Goal: Register for event/course

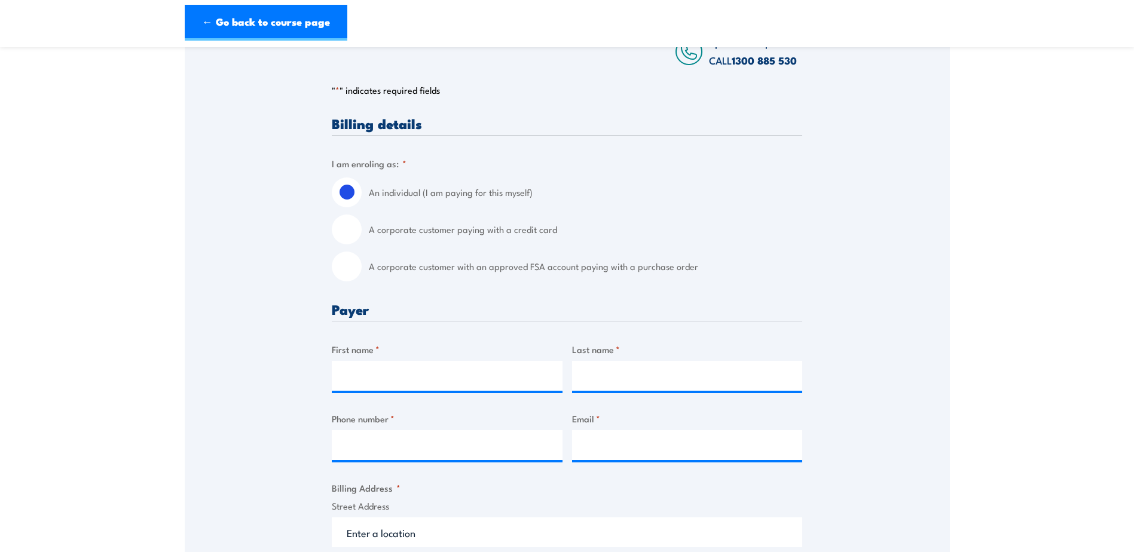
scroll to position [215, 0]
click at [356, 228] on input "A corporate customer paying with a credit card" at bounding box center [347, 231] width 30 height 30
radio input "true"
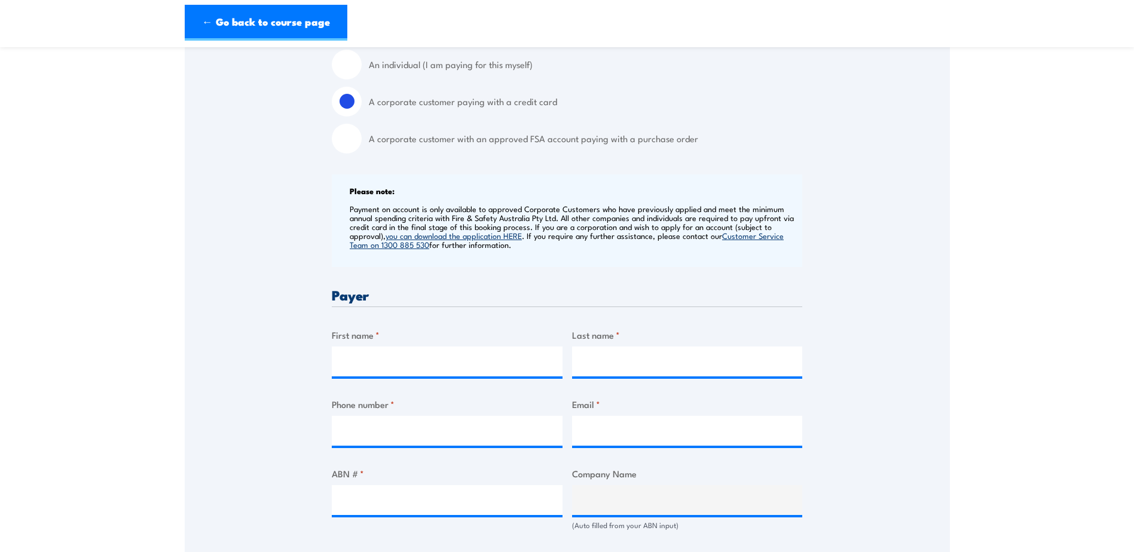
scroll to position [343, 0]
click at [443, 374] on input "First name *" at bounding box center [447, 362] width 231 height 30
type input "Ewan"
type input "McBeath"
type input "0478 848 789"
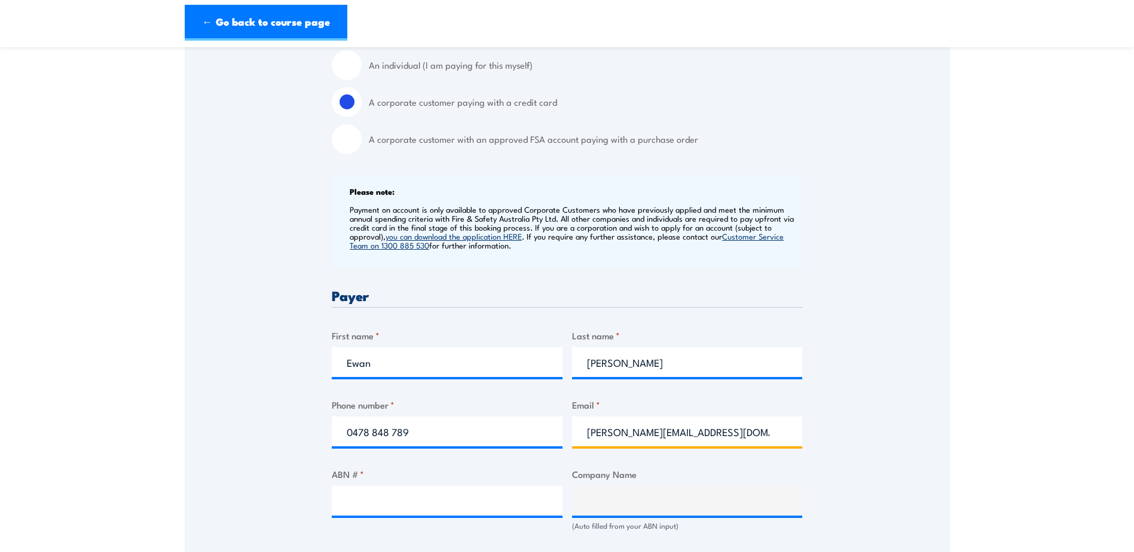
type input "ewan@clearcutinterventions.com"
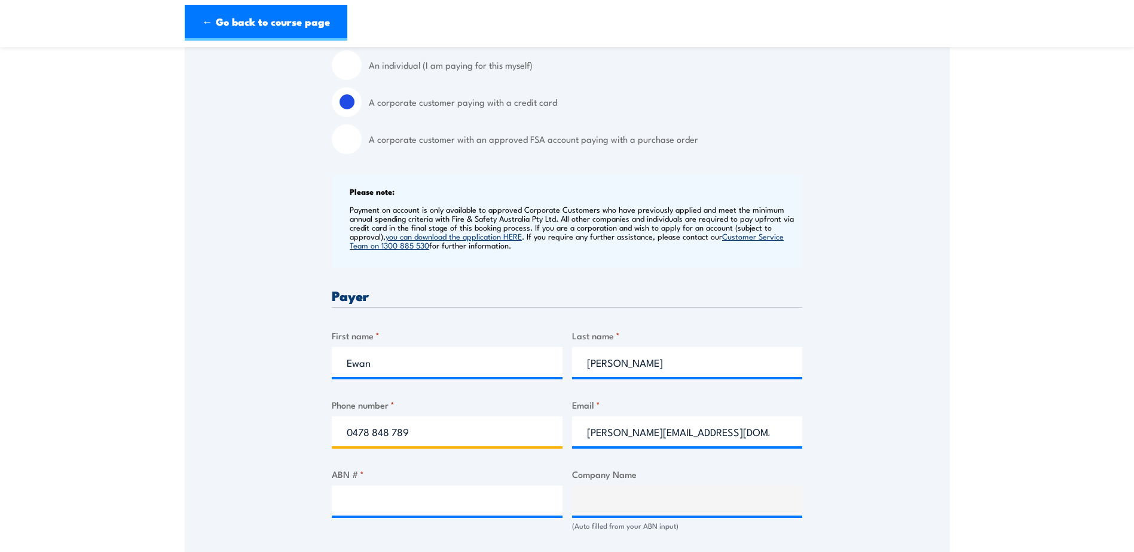
click at [470, 442] on input "0478 848 789" at bounding box center [447, 432] width 231 height 30
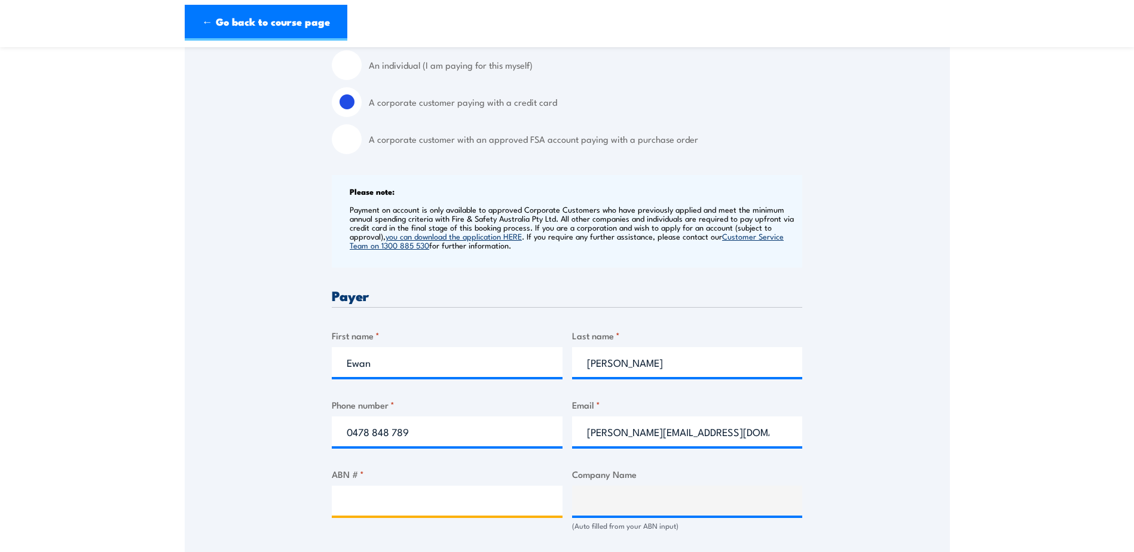
click at [424, 504] on input "ABN # *" at bounding box center [447, 501] width 231 height 30
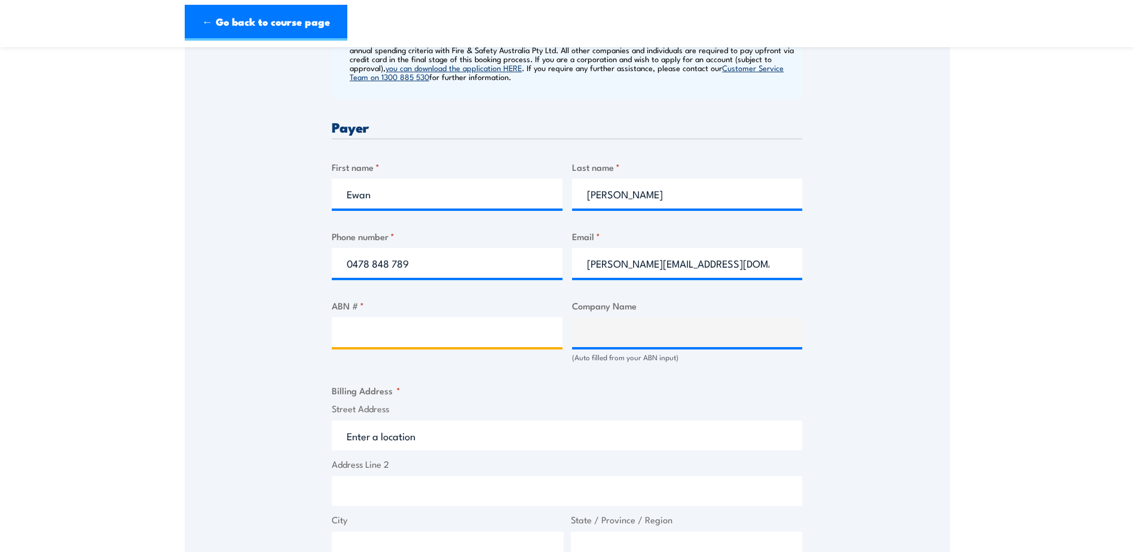
scroll to position [515, 0]
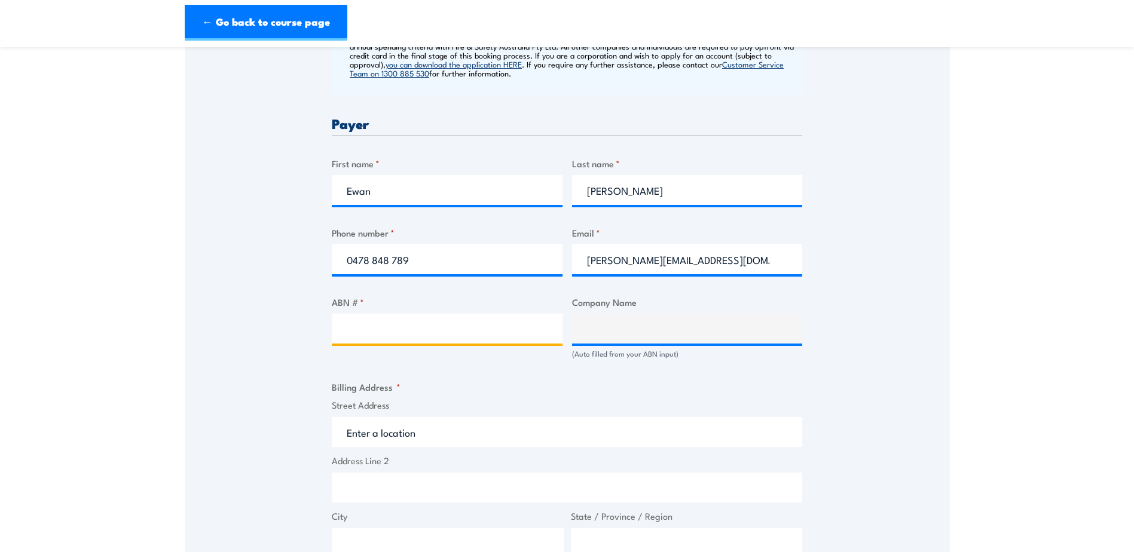
click at [396, 328] on input "ABN # *" at bounding box center [447, 329] width 231 height 30
paste input "93633451331"
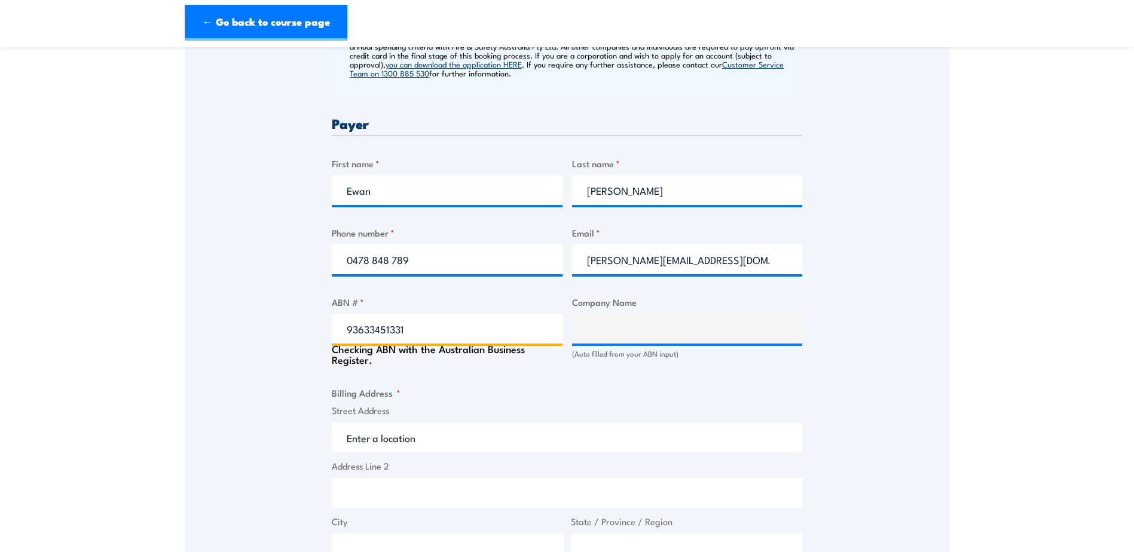
type input "93633451331"
click at [469, 387] on fieldset "Billing Address * Street Address Address Line 2 City State / Province / Region …" at bounding box center [567, 502] width 470 height 233
type input "CLEAR CUT INTERVENTIONS AUSTRALIA PTY LTD"
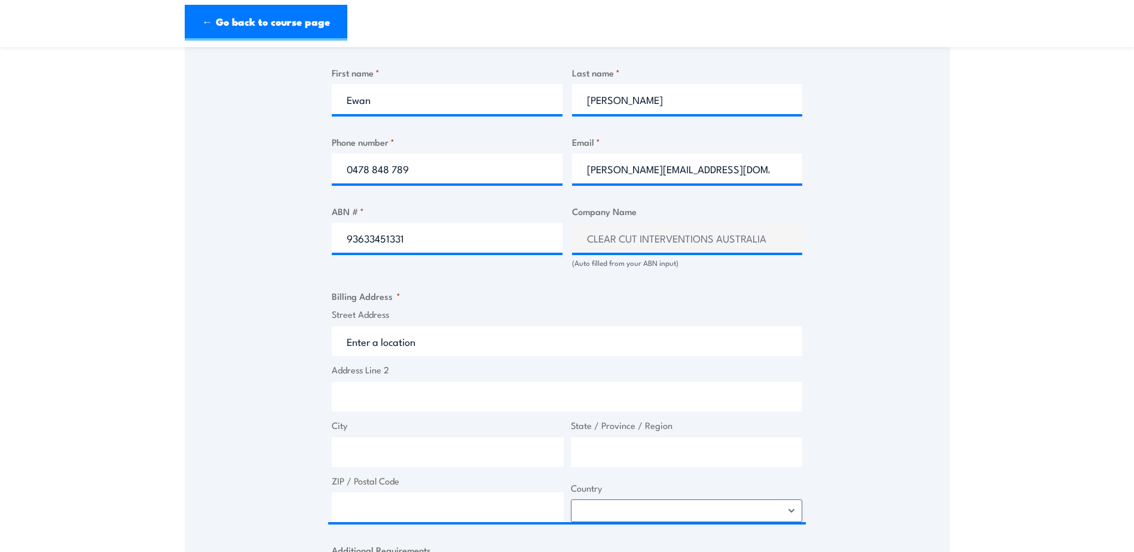
scroll to position [611, 0]
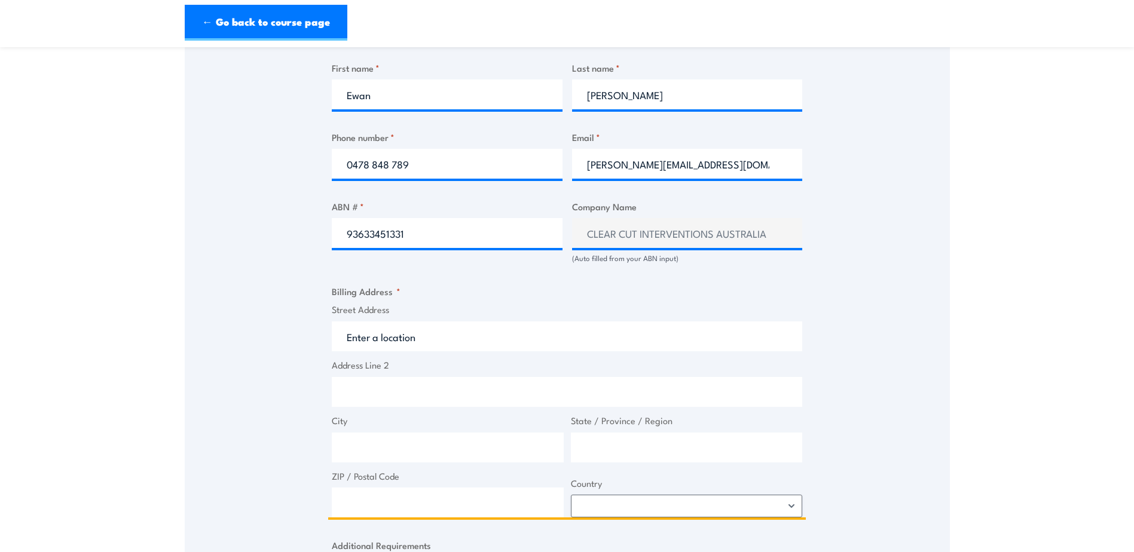
click at [446, 338] on input "Street Address" at bounding box center [567, 337] width 470 height 30
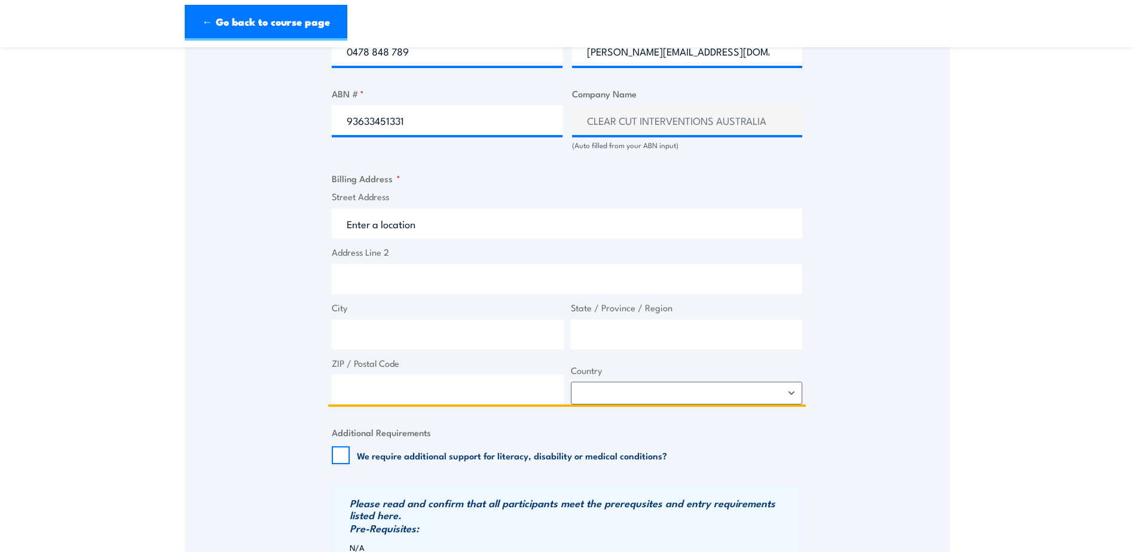
scroll to position [724, 0]
click at [436, 226] on input "Street Address" at bounding box center [567, 223] width 470 height 30
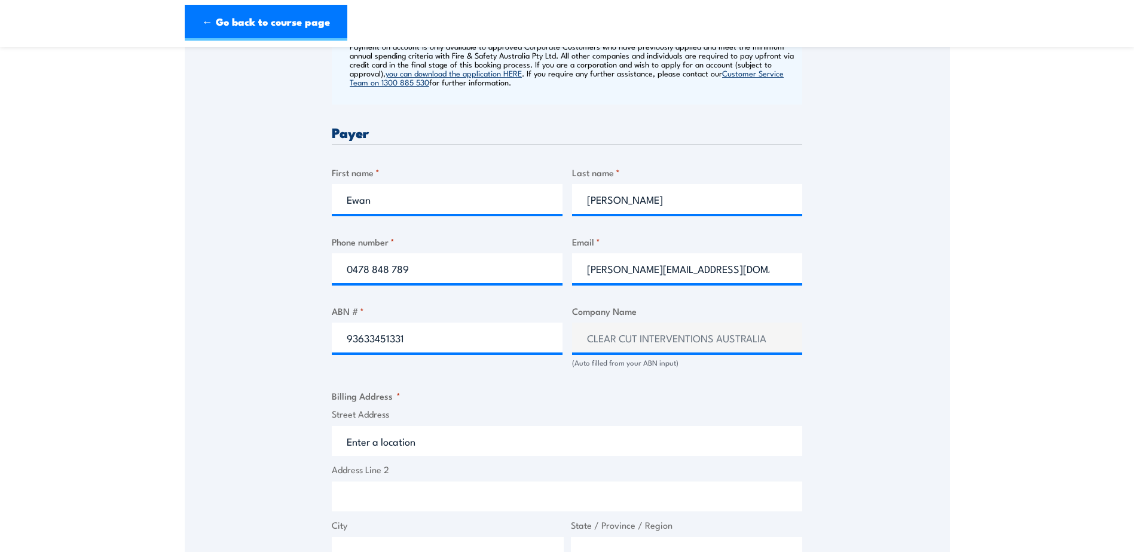
scroll to position [625, 0]
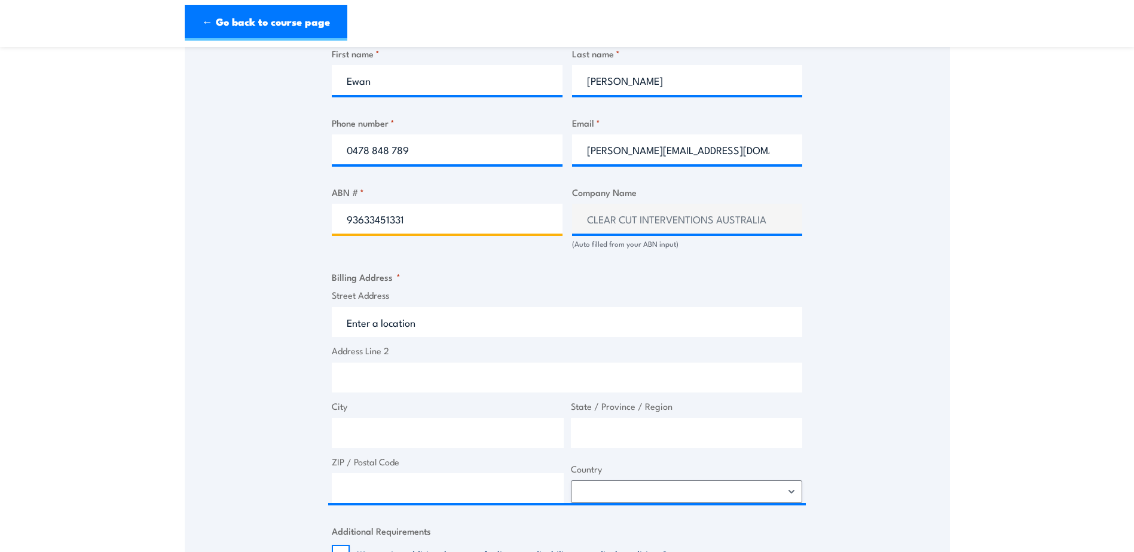
drag, startPoint x: 408, startPoint y: 215, endPoint x: 305, endPoint y: 217, distance: 103.4
click at [305, 217] on div "Speak to a specialist CALL 1300 885 530 CALL 1300 885 530 " * " indicates requi…" at bounding box center [567, 271] width 765 height 1378
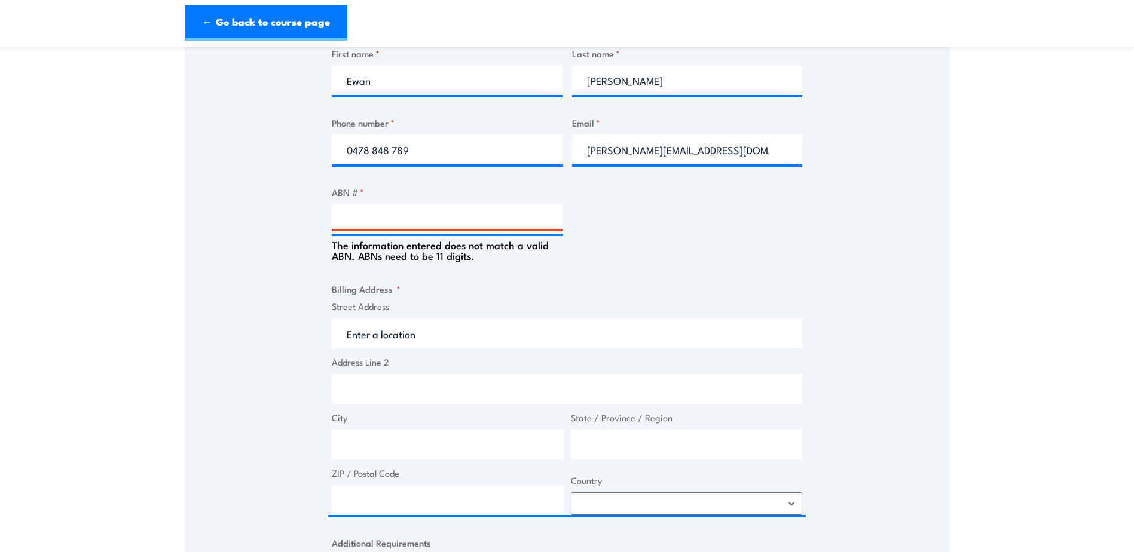
click at [486, 265] on div "Billing details I am enroling as: * An individual (I am paying for this myself)…" at bounding box center [567, 337] width 470 height 1260
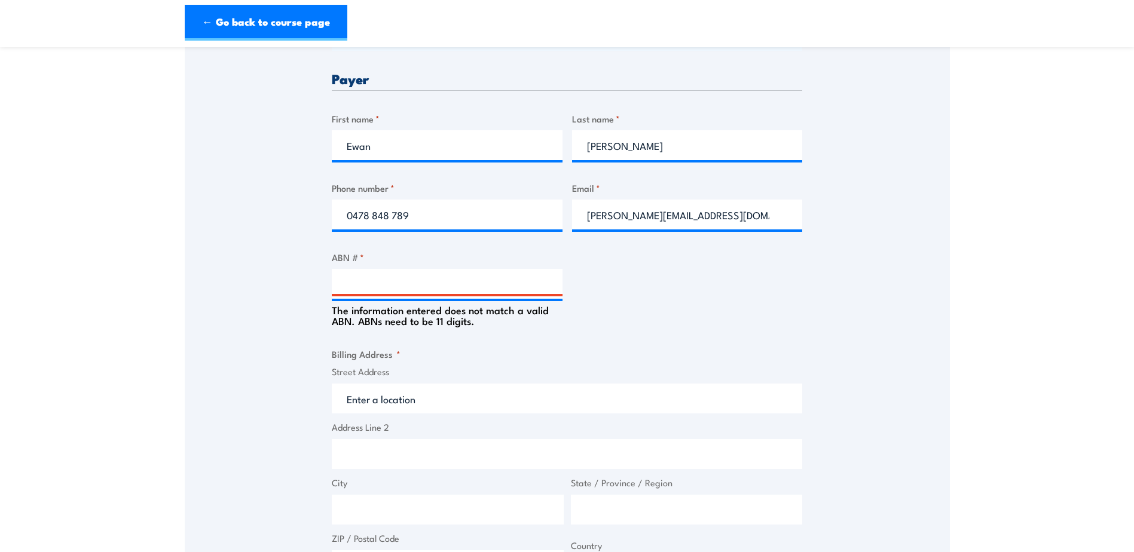
scroll to position [555, 0]
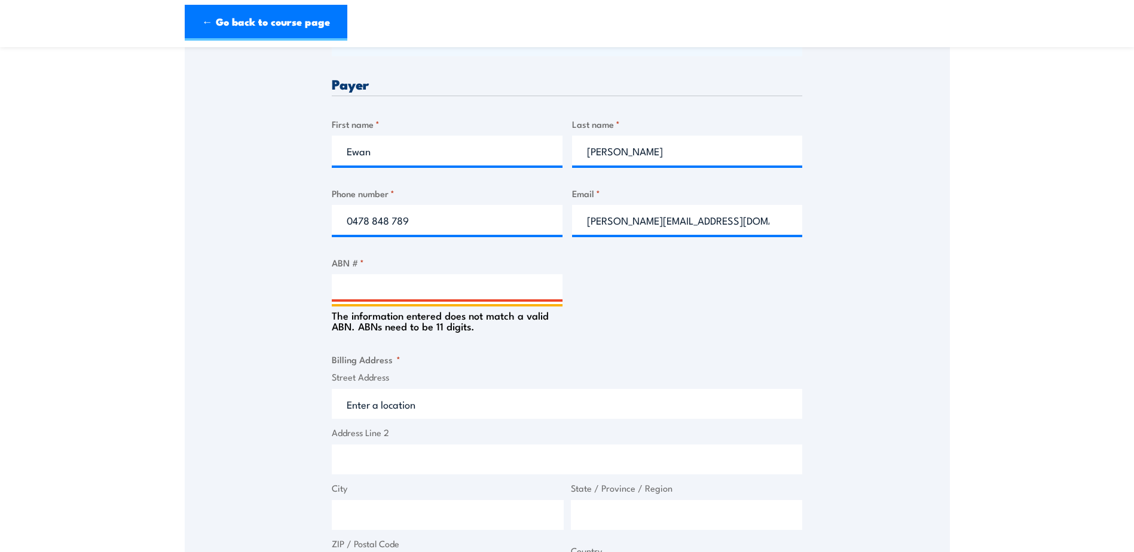
click at [481, 295] on input "ABN # *" at bounding box center [447, 289] width 231 height 30
click at [407, 286] on input "ABN # *" at bounding box center [447, 289] width 231 height 30
paste input "93633451331"
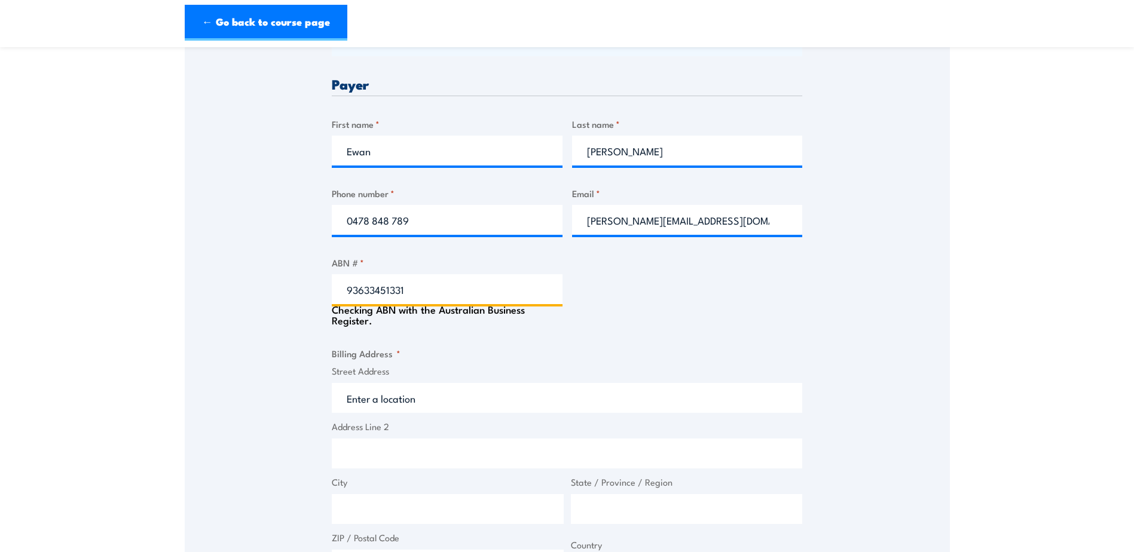
type input "93633451331"
click at [483, 344] on div "Billing details I am enroling as: * An individual (I am paying for this myself)…" at bounding box center [567, 405] width 470 height 1254
type input "CLEAR CUT INTERVENTIONS AUSTRALIA PTY LTD"
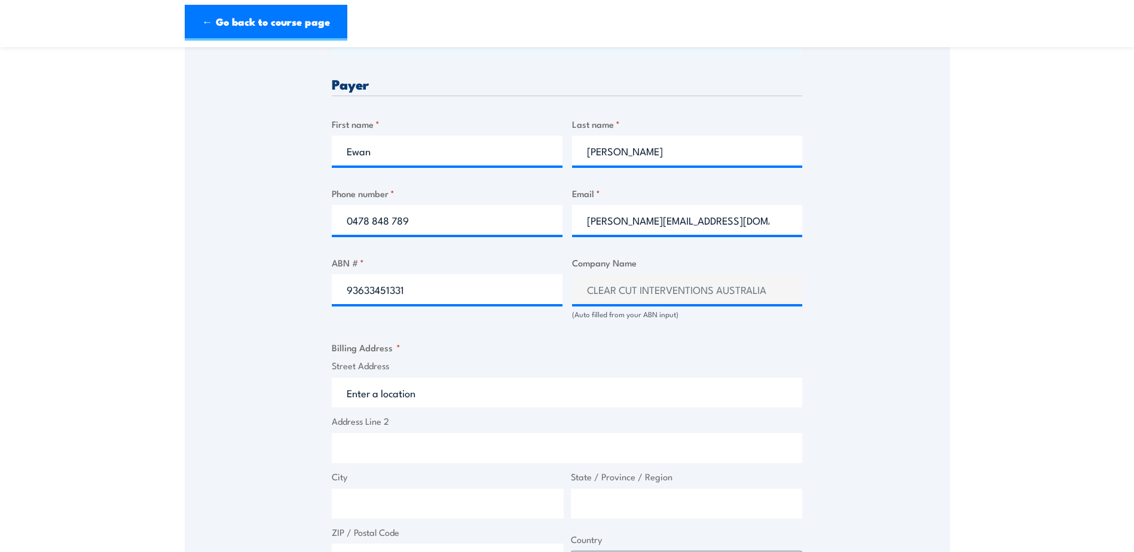
click at [451, 400] on input "Street Address" at bounding box center [567, 393] width 470 height 30
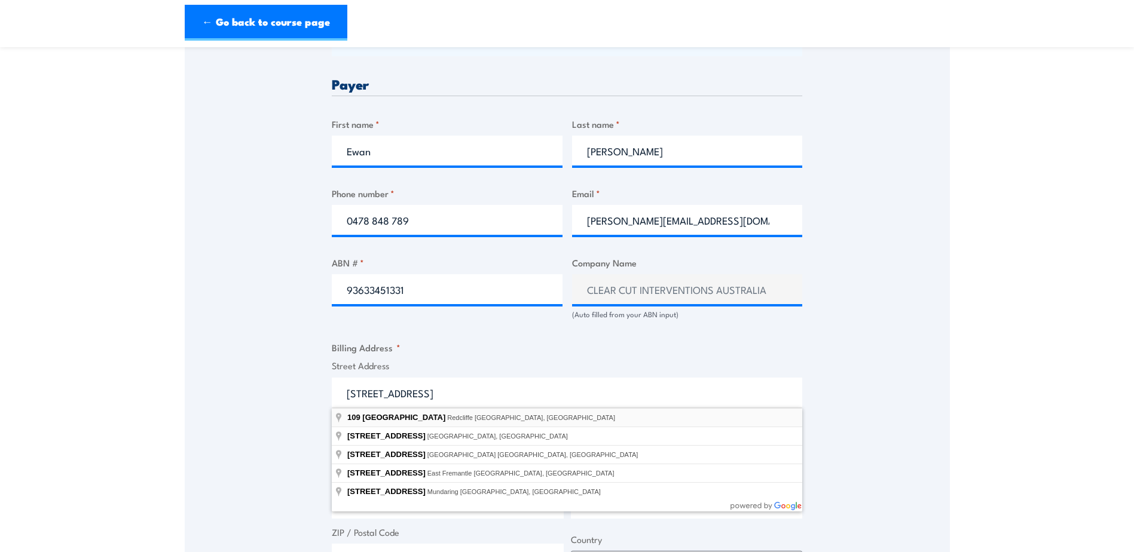
type input "109 Coolgardie Avenue, Redcliffe WA, Australia"
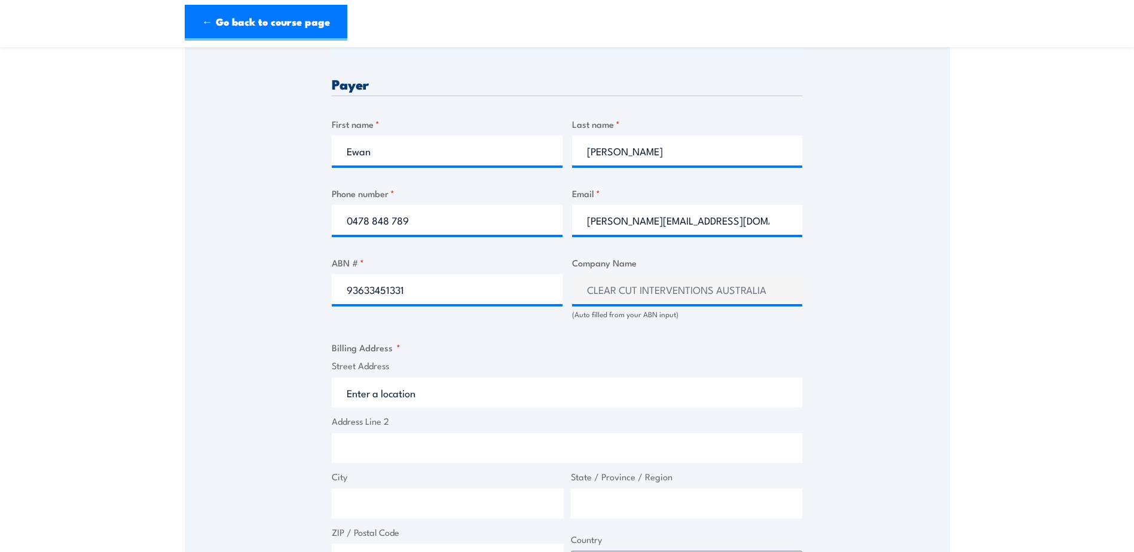
type input "109 Coolgardie Ave"
type input "Redcliffe"
type input "Western Australia"
type input "6104"
select select "Australia"
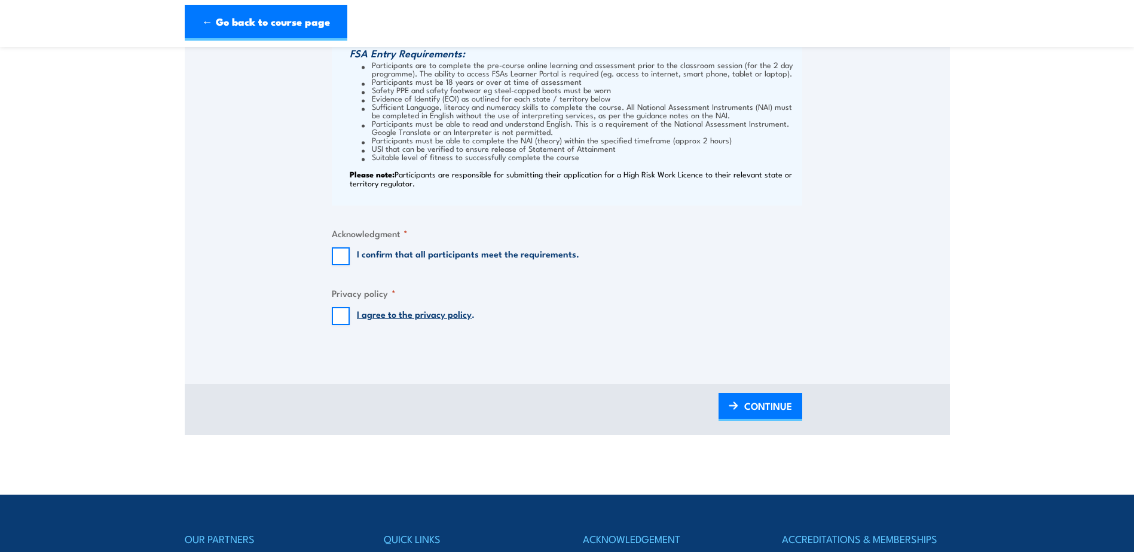
scroll to position [1235, 0]
click at [332, 249] on input "I confirm that all participants meet the requirements." at bounding box center [341, 256] width 18 height 18
checkbox input "true"
click at [343, 314] on input "I agree to the privacy policy ." at bounding box center [341, 316] width 18 height 18
checkbox input "true"
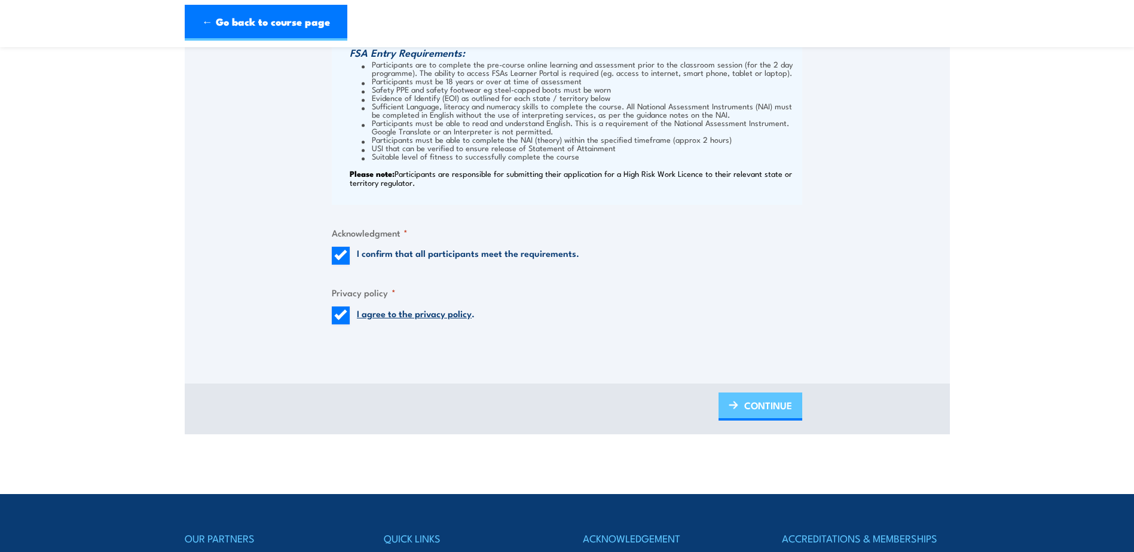
click at [742, 408] on link "CONTINUE" at bounding box center [760, 407] width 84 height 28
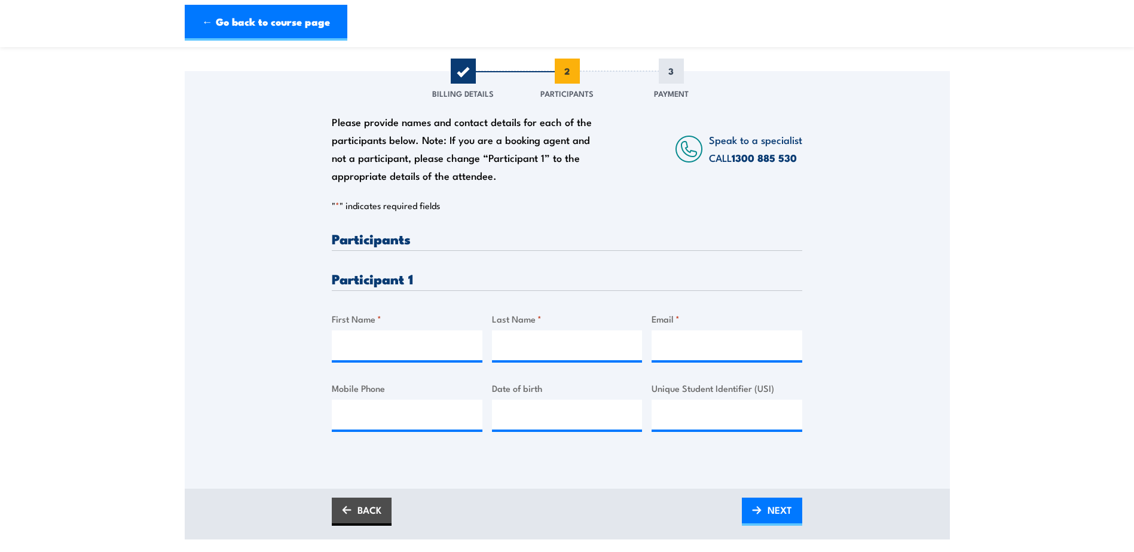
scroll to position [137, 0]
click at [694, 353] on input "Email *" at bounding box center [726, 345] width 151 height 30
type input "vaughan_troy@yahoo.com"
click at [390, 418] on input "Mobile Phone" at bounding box center [407, 414] width 151 height 30
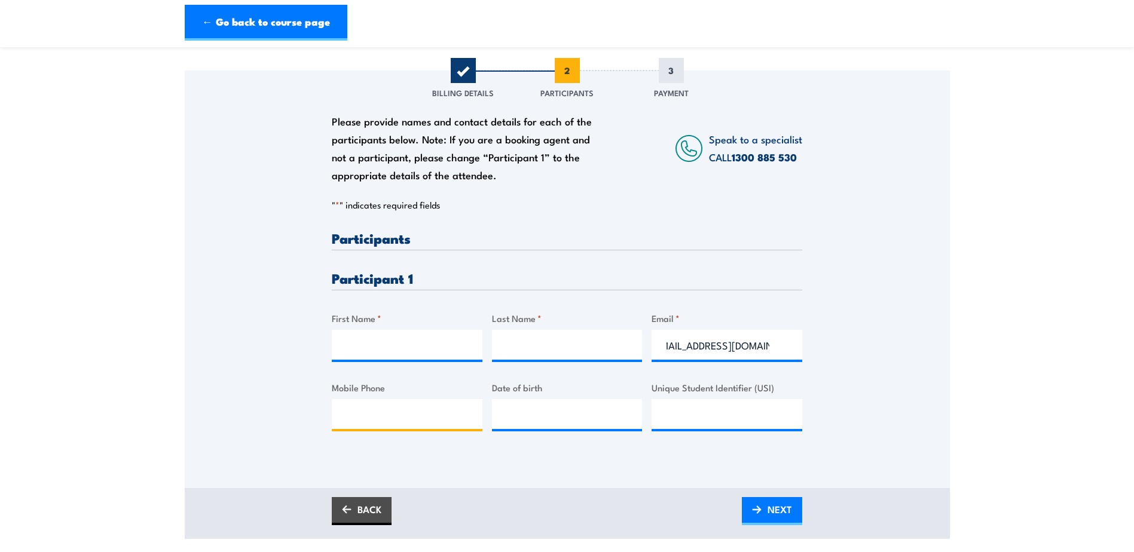
scroll to position [0, 0]
click at [576, 415] on input "__/__/____" at bounding box center [567, 414] width 151 height 30
click at [536, 417] on input "91/21/993_" at bounding box center [567, 414] width 151 height 30
click at [525, 414] on input "91/21/1993" at bounding box center [567, 414] width 151 height 30
click at [531, 416] on input "91/21/1993" at bounding box center [567, 414] width 151 height 30
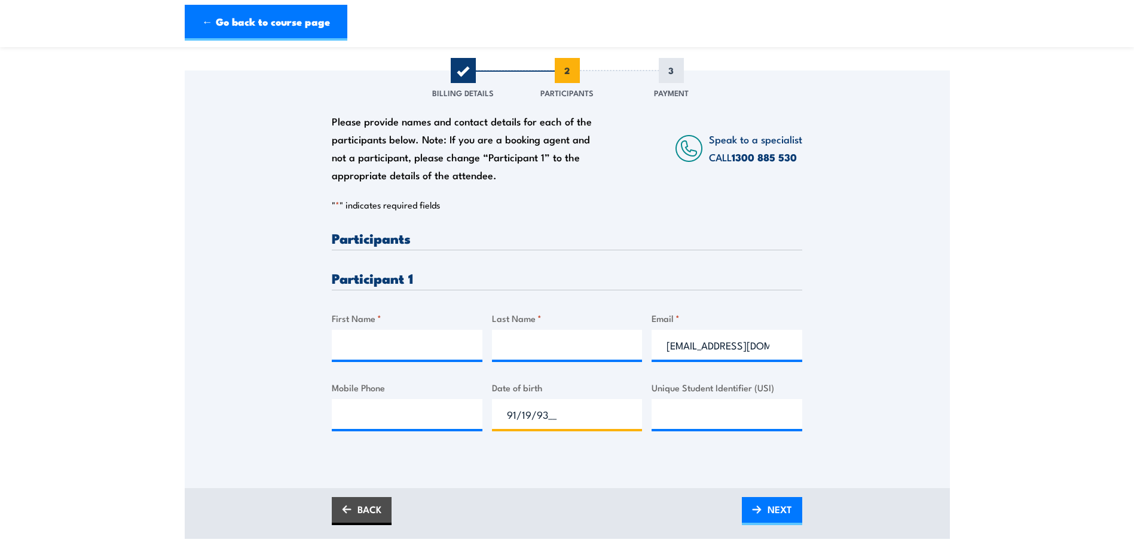
click at [548, 417] on input "91/19/93__" at bounding box center [567, 414] width 151 height 30
click at [552, 415] on input "09/12/1993" at bounding box center [567, 414] width 151 height 30
type input "09/12/1983"
click at [429, 419] on input "Mobile Phone" at bounding box center [407, 414] width 151 height 30
click at [750, 272] on h3 "Participant 1" at bounding box center [567, 278] width 470 height 14
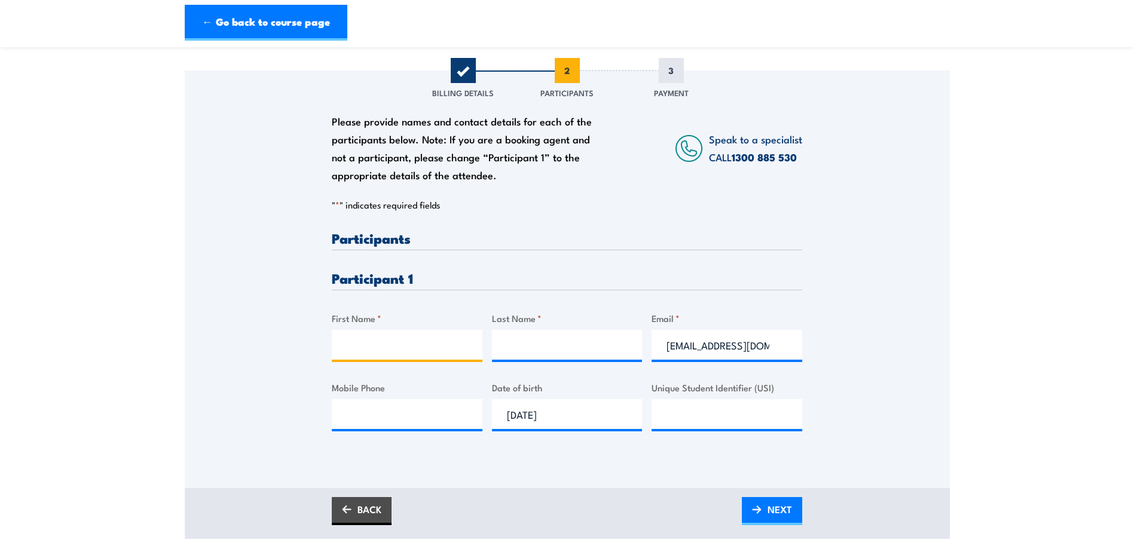
click at [417, 339] on input "First Name *" at bounding box center [407, 345] width 151 height 30
type input "Troy"
type input "Vaughan"
click at [419, 423] on input "Mobile Phone" at bounding box center [407, 414] width 151 height 30
click at [604, 483] on div "Please provide names and contact details for each of the participants below. No…" at bounding box center [567, 280] width 765 height 418
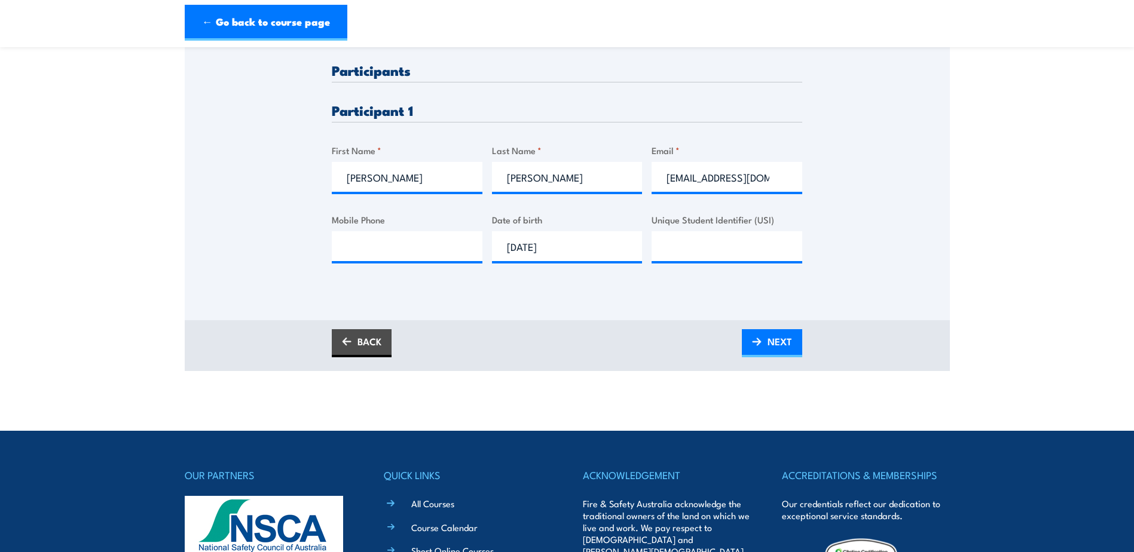
scroll to position [305, 0]
click at [430, 238] on input "Mobile Phone" at bounding box center [407, 246] width 151 height 30
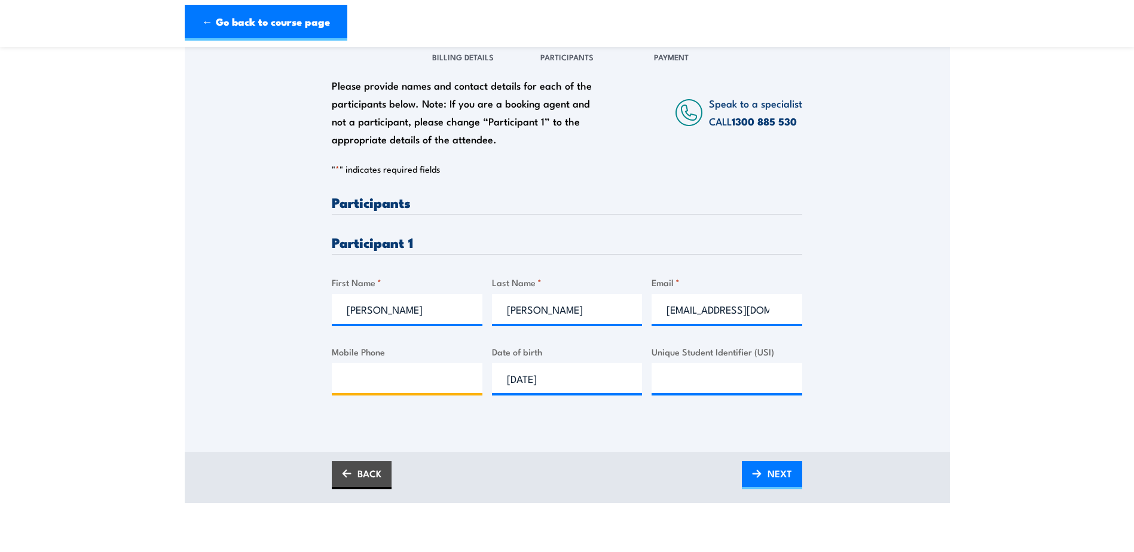
scroll to position [173, 0]
click at [414, 381] on input "Mobile Phone" at bounding box center [407, 378] width 151 height 30
click at [391, 379] on input "0433 083422" at bounding box center [407, 378] width 151 height 30
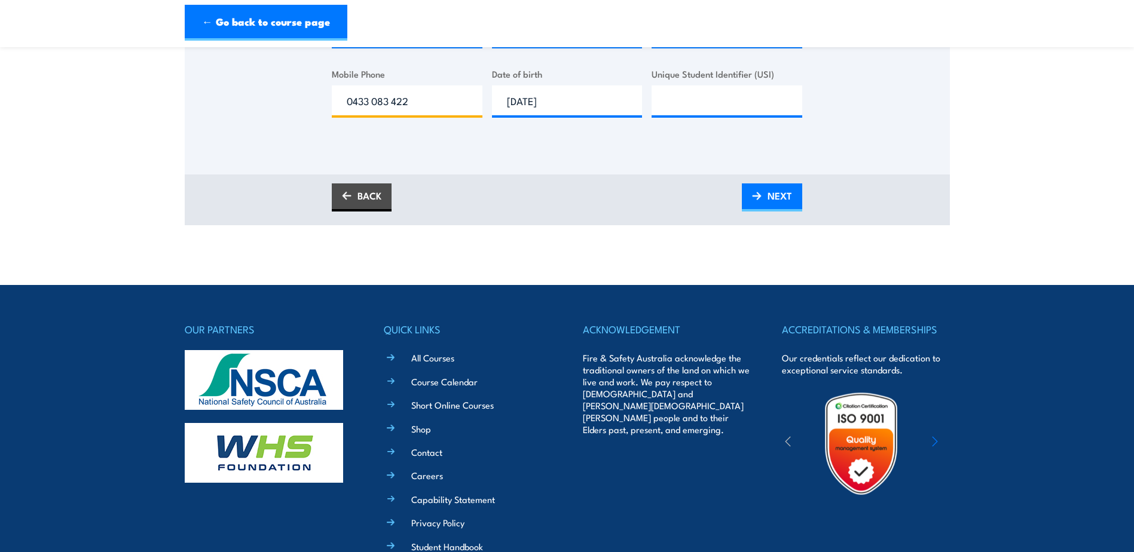
scroll to position [458, 0]
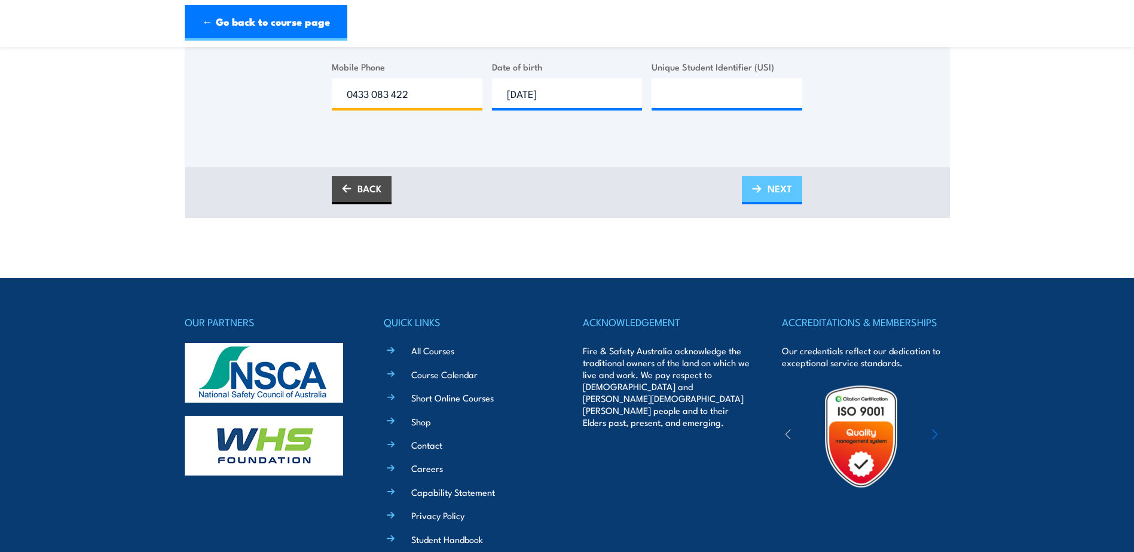
type input "0433 083 422"
click at [763, 185] on link "NEXT" at bounding box center [772, 190] width 60 height 28
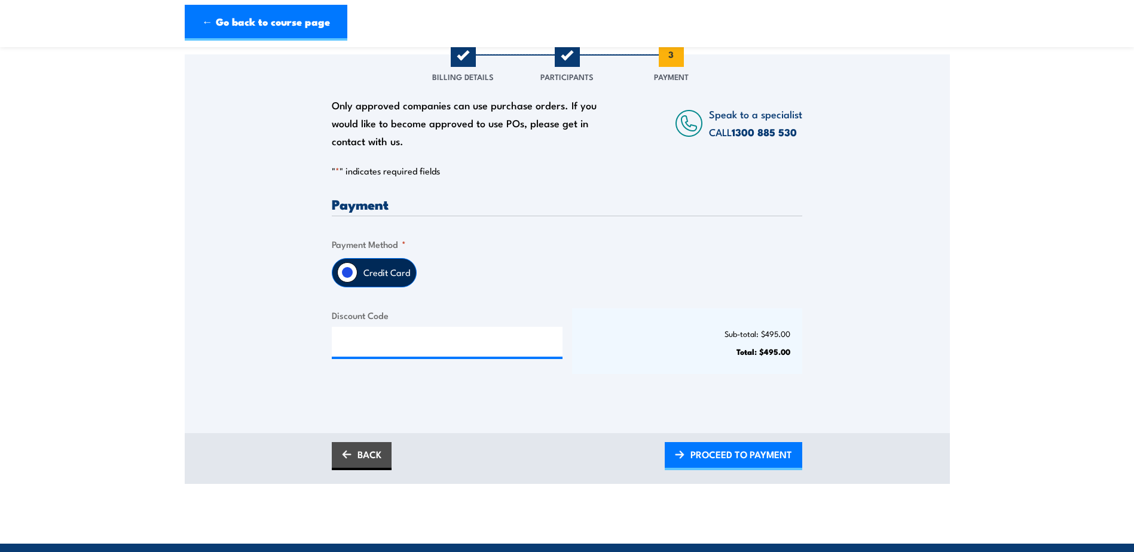
scroll to position [154, 0]
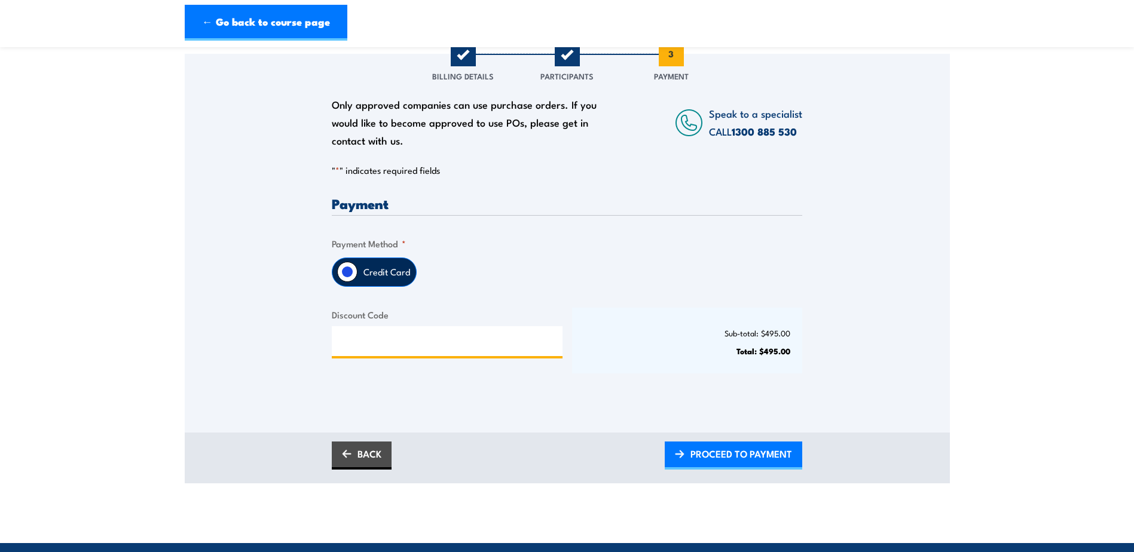
click at [434, 332] on input "Discount Code" at bounding box center [447, 341] width 231 height 30
click at [711, 455] on span "PROCEED TO PAYMENT" at bounding box center [741, 454] width 102 height 32
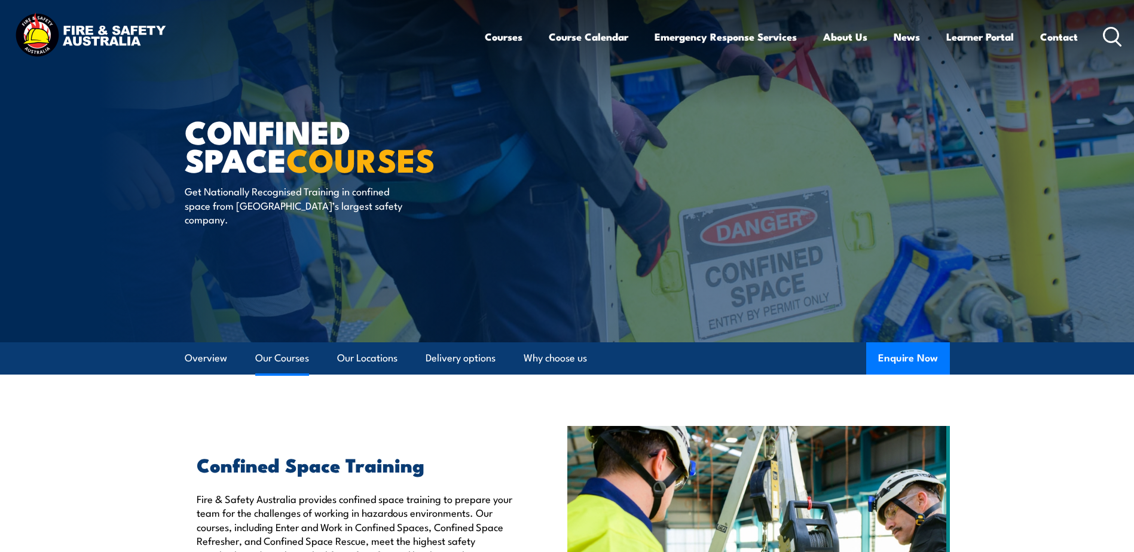
click at [276, 350] on link "Our Courses" at bounding box center [282, 358] width 54 height 32
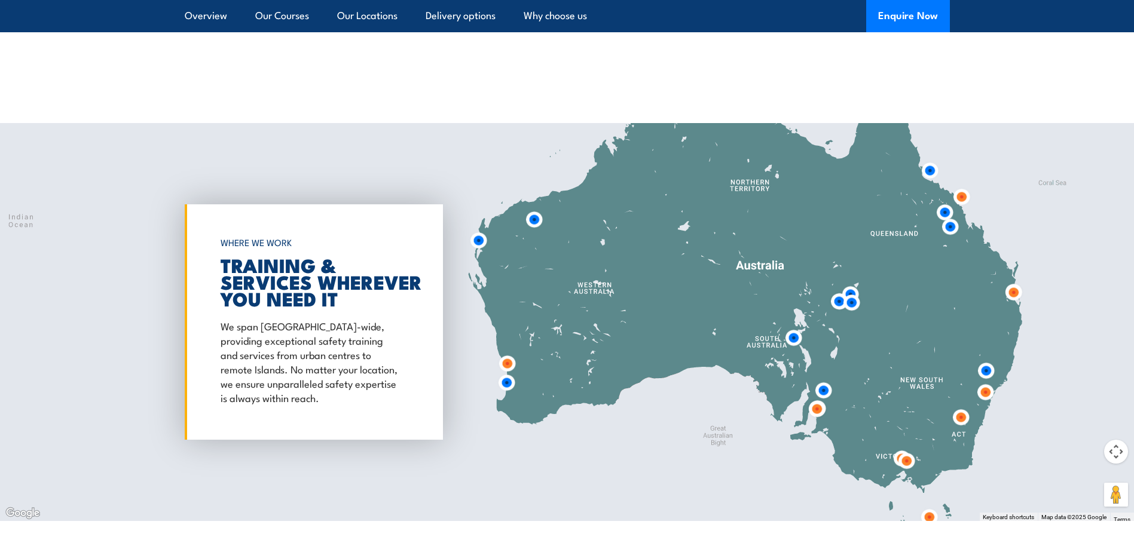
scroll to position [1621, 0]
click at [507, 364] on img at bounding box center [507, 364] width 22 height 22
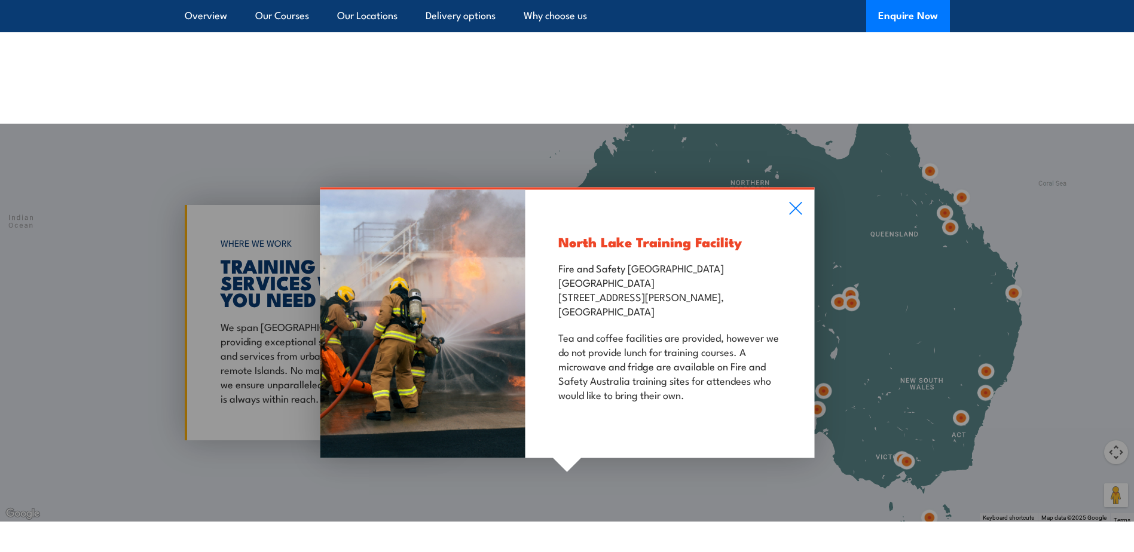
drag, startPoint x: 645, startPoint y: 313, endPoint x: 665, endPoint y: 316, distance: 19.9
click at [665, 316] on p "Fire and Safety Australia WHS Centre 128 Farrington Road, North Lake WA 6163" at bounding box center [669, 289] width 223 height 57
click at [679, 312] on p "Fire and Safety Australia WHS Centre 128 Farrington Road, North Lake WA 6163" at bounding box center [669, 289] width 223 height 57
